Goal: Check status

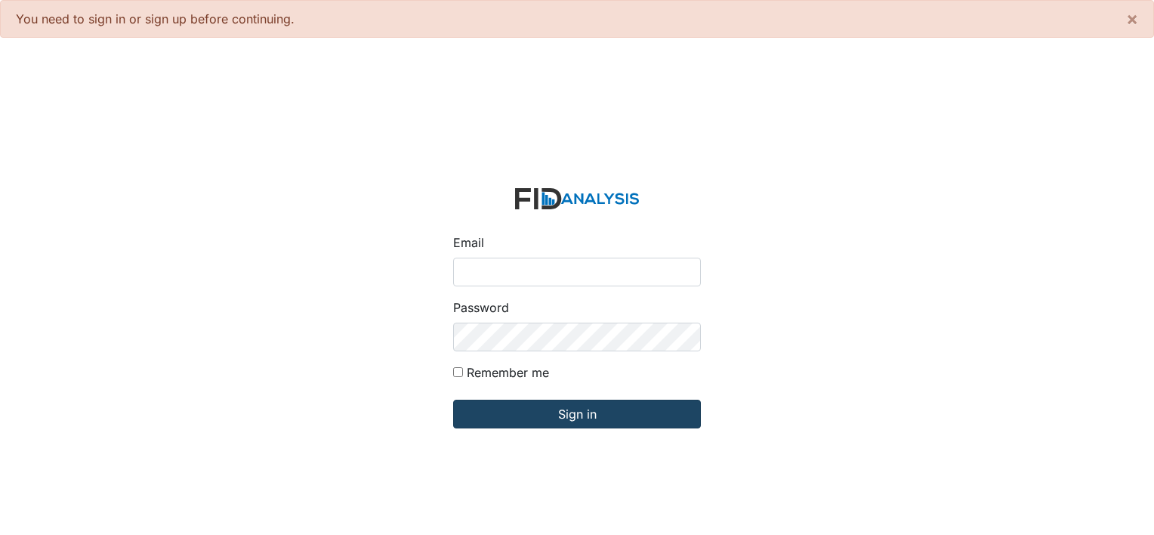
type input "[PERSON_NAME][EMAIL_ADDRESS][DOMAIN_NAME]"
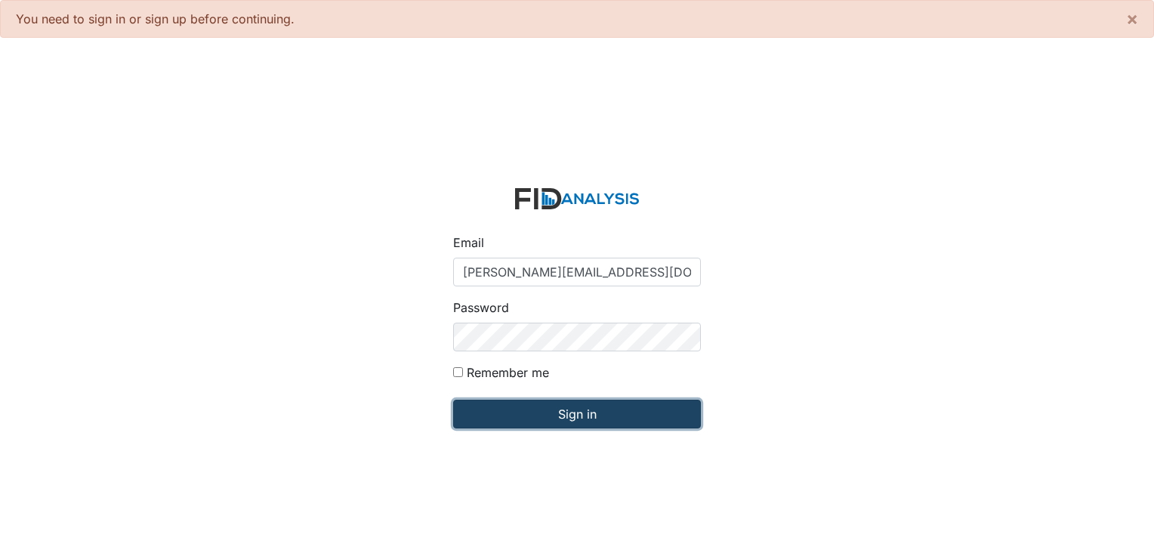
click at [606, 419] on input "Sign in" at bounding box center [577, 414] width 248 height 29
